Goal: Information Seeking & Learning: Learn about a topic

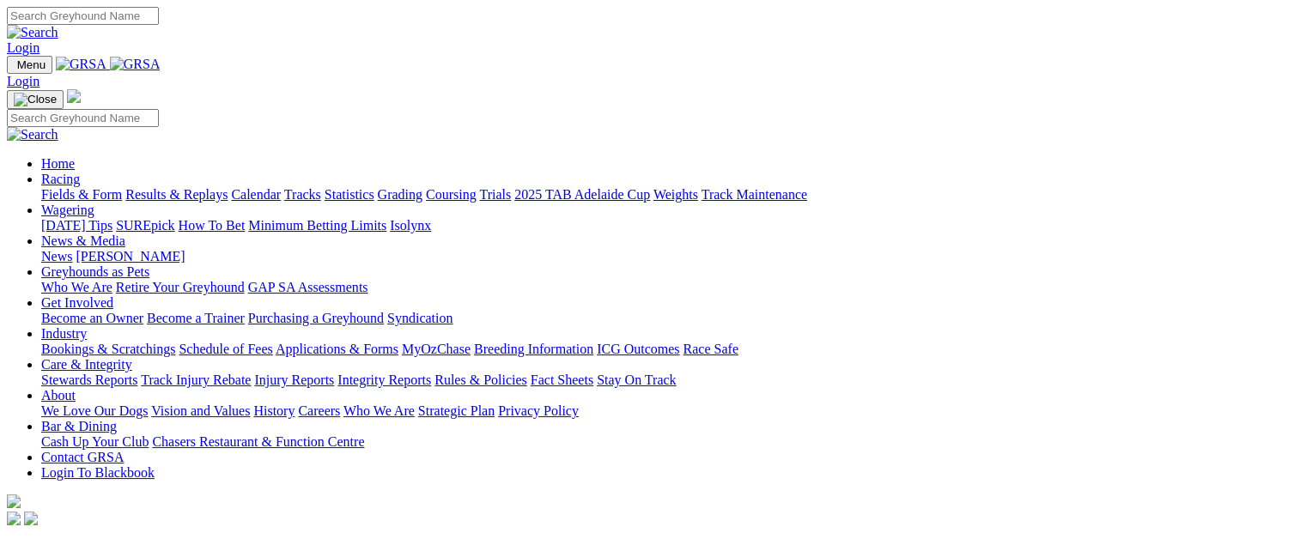
click at [80, 172] on link "Racing" at bounding box center [60, 179] width 39 height 15
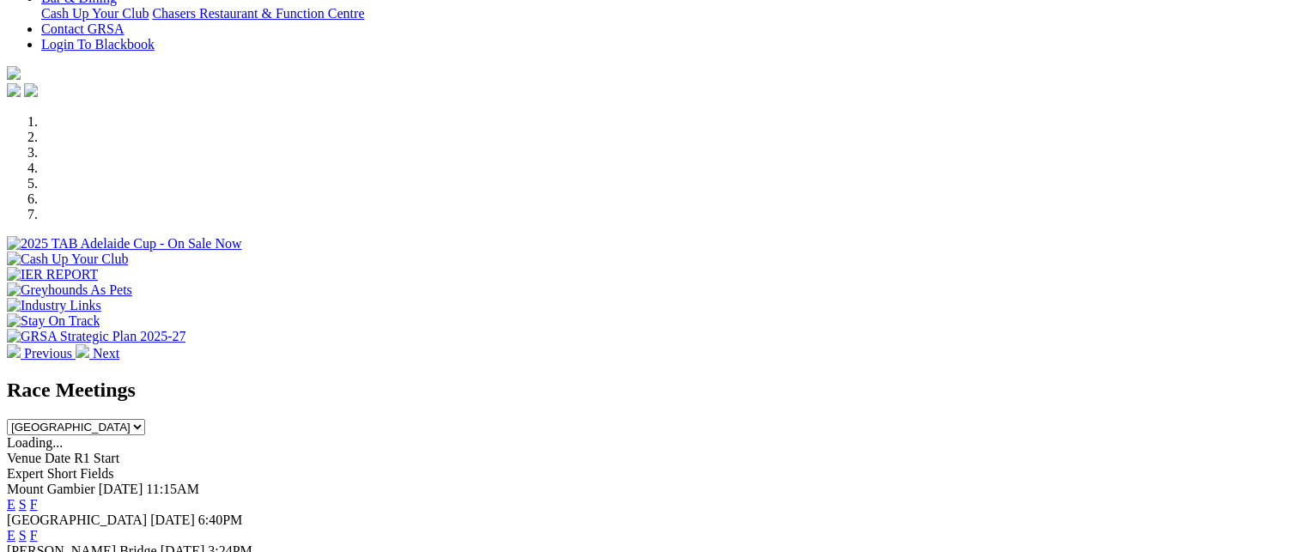
scroll to position [429, 0]
click at [145, 418] on select "[GEOGRAPHIC_DATA] [GEOGRAPHIC_DATA] [GEOGRAPHIC_DATA] [GEOGRAPHIC_DATA] [GEOGRA…" at bounding box center [76, 426] width 138 height 16
select select "[GEOGRAPHIC_DATA]"
click at [145, 418] on select "[GEOGRAPHIC_DATA] [GEOGRAPHIC_DATA] [GEOGRAPHIC_DATA] [GEOGRAPHIC_DATA] [GEOGRA…" at bounding box center [76, 426] width 138 height 16
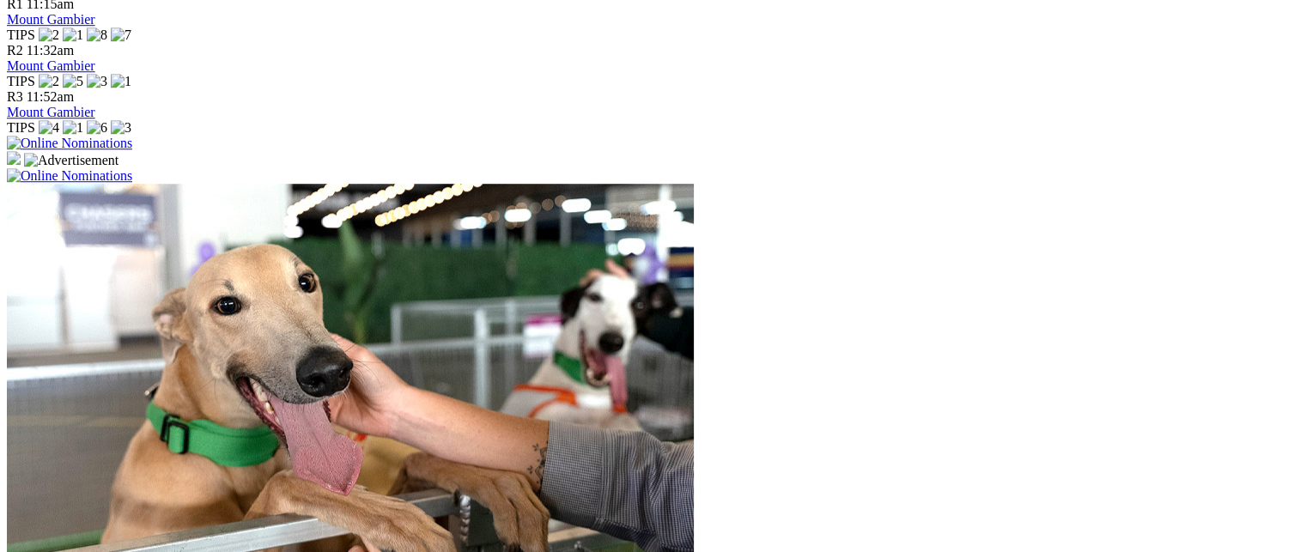
scroll to position [1116, 0]
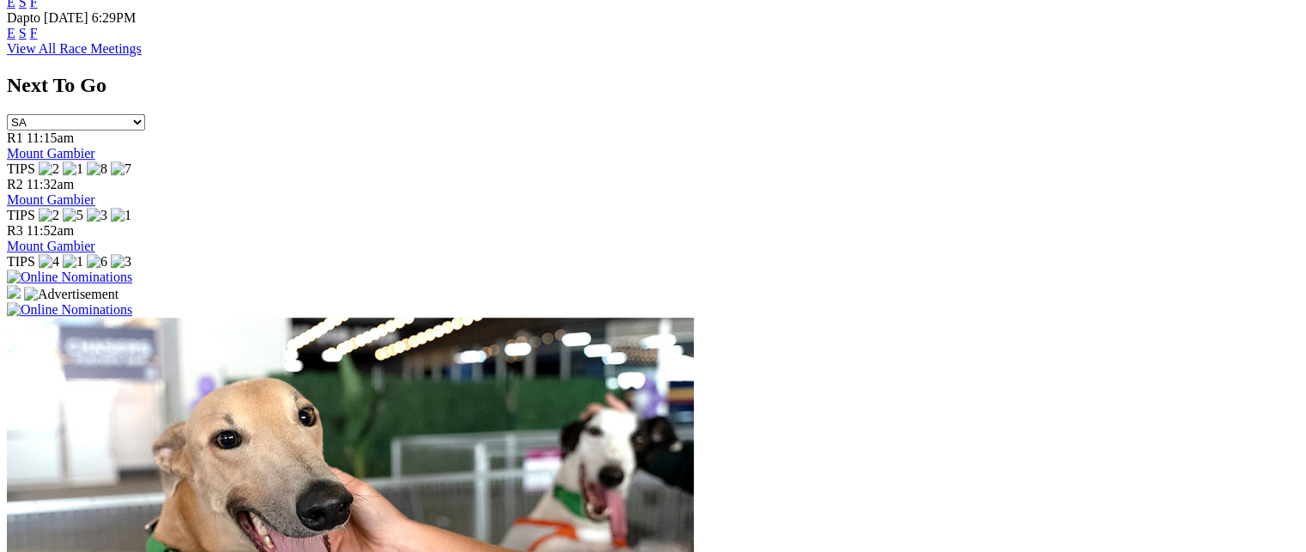
click at [142, 56] on link "View All Race Meetings" at bounding box center [74, 48] width 135 height 15
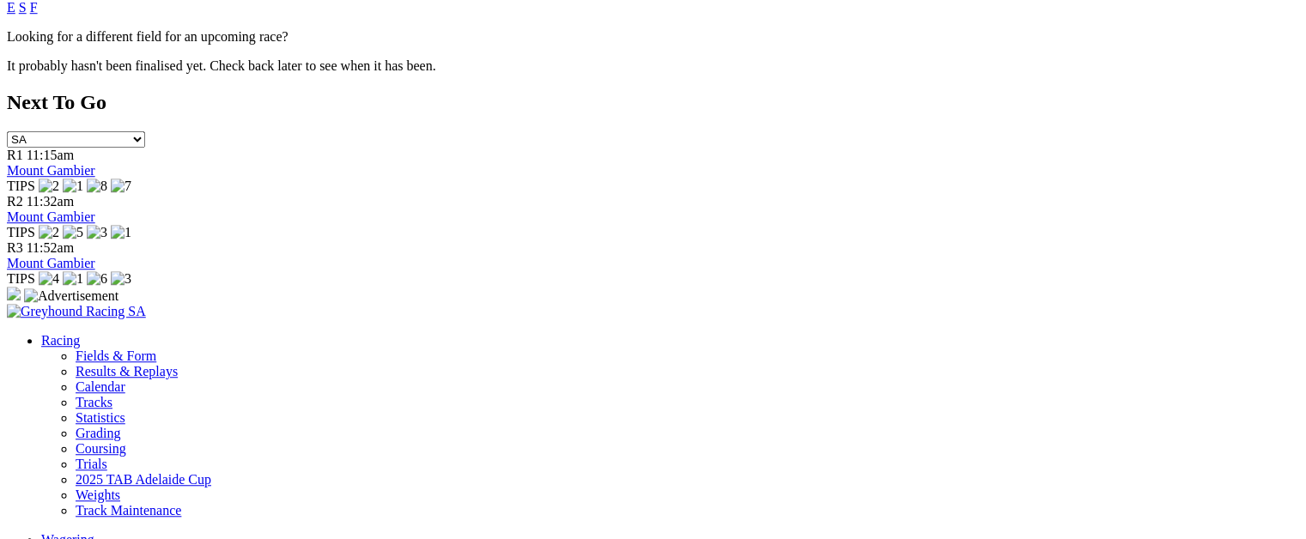
scroll to position [1288, 0]
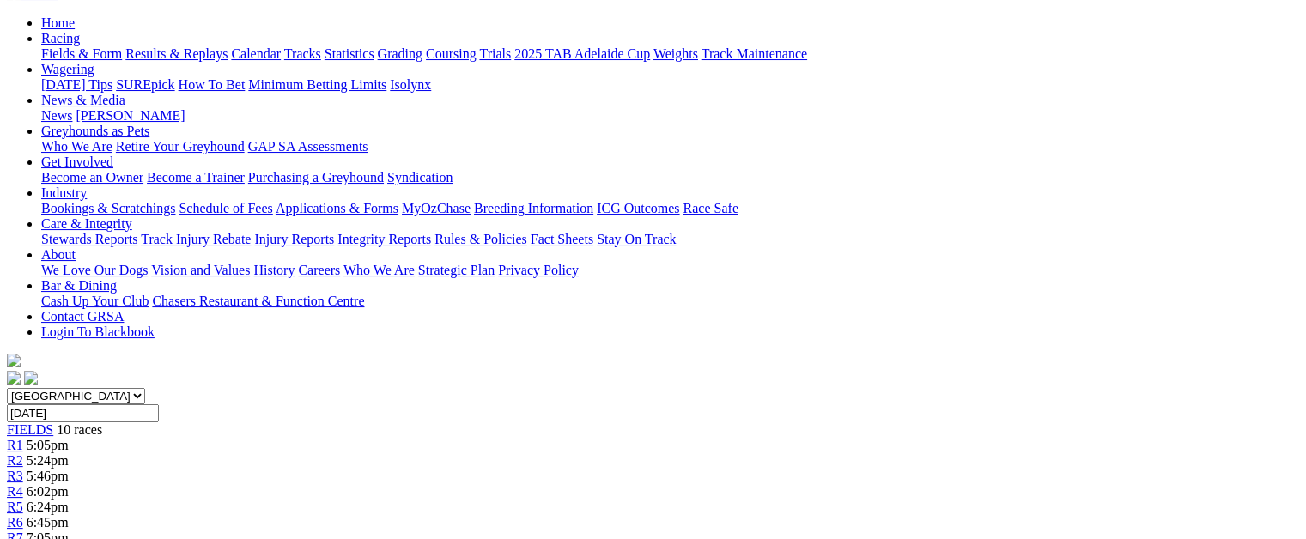
scroll to position [258, 0]
